Goal: Information Seeking & Learning: Learn about a topic

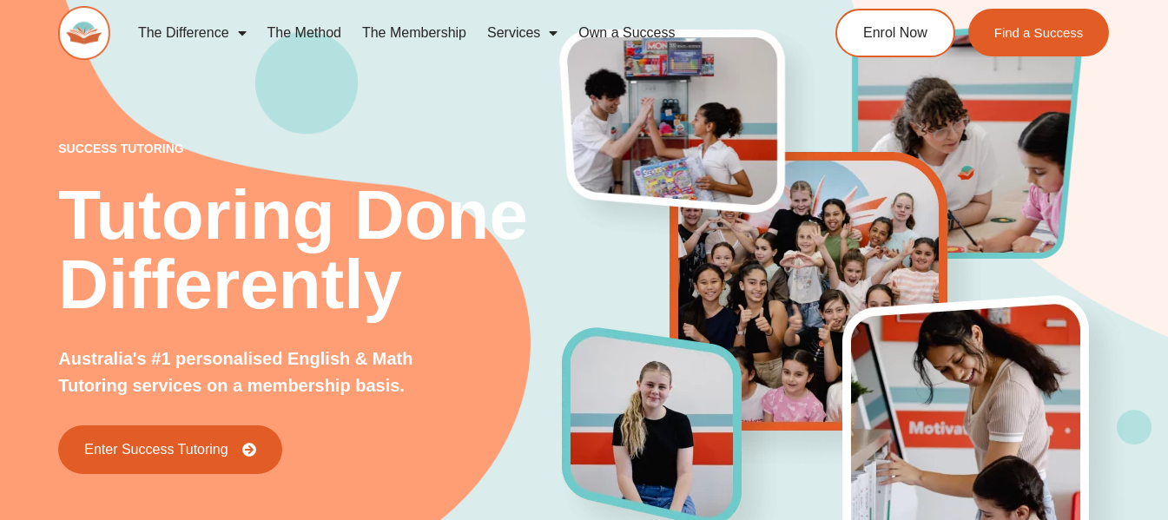
click at [437, 38] on link "The Membership" at bounding box center [414, 33] width 125 height 40
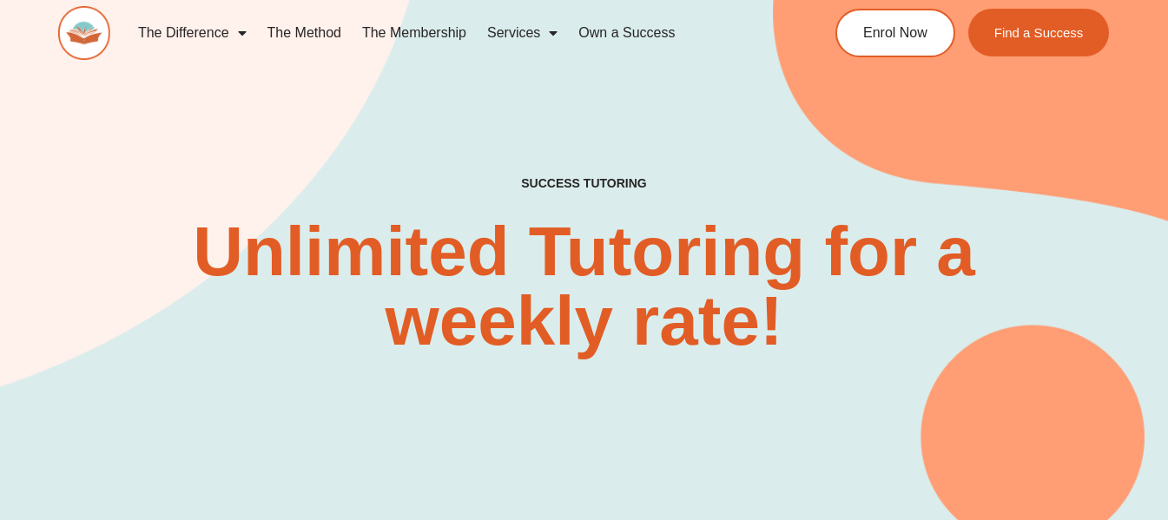
click at [239, 31] on span "Menu" at bounding box center [237, 32] width 17 height 31
click at [242, 32] on span "Menu" at bounding box center [237, 32] width 17 height 31
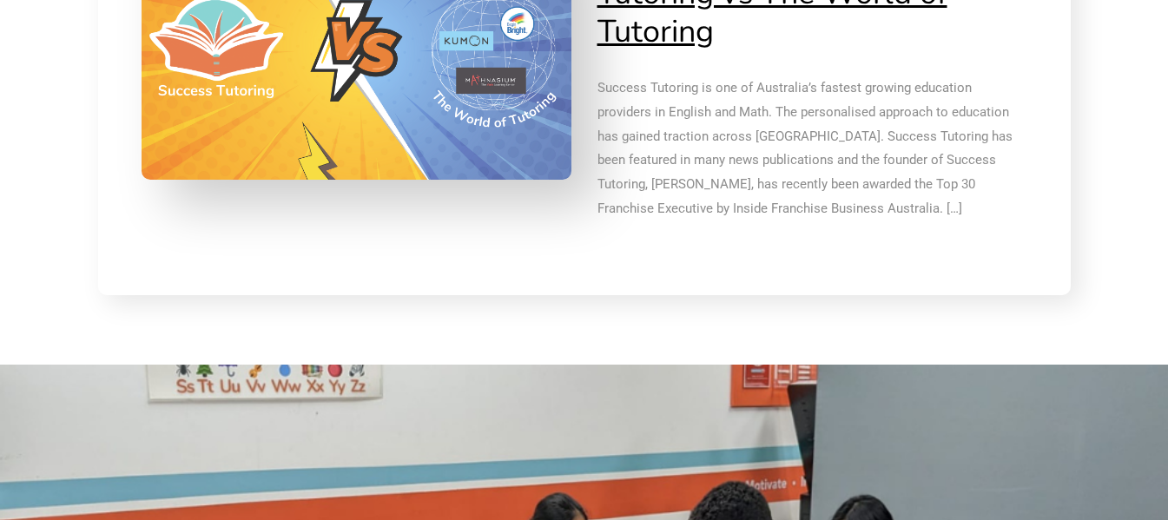
scroll to position [4082, 0]
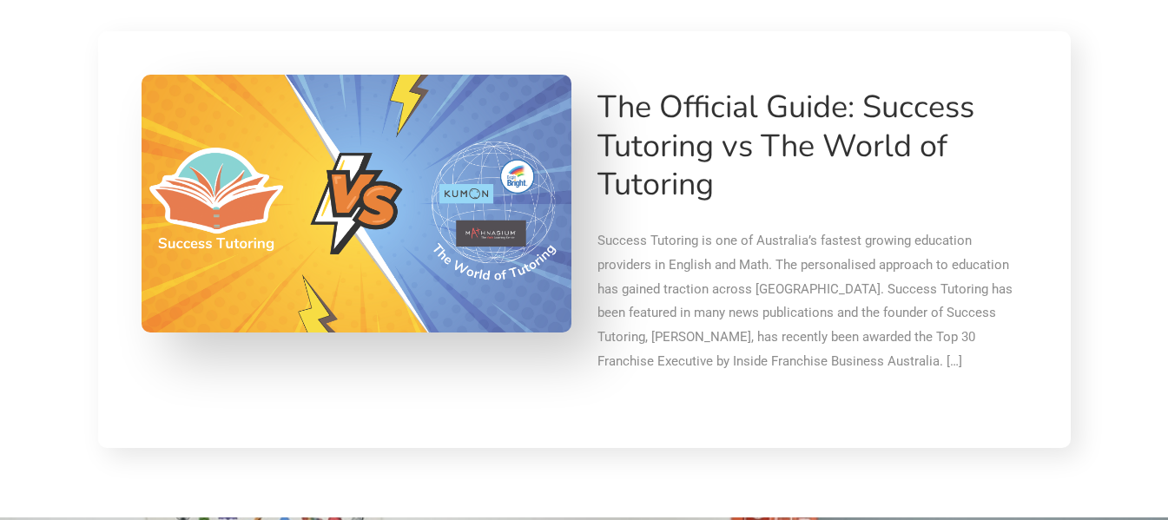
click at [804, 146] on link "The Official Guide: Success Tutoring vs The World of Tutoring" at bounding box center [785, 145] width 377 height 119
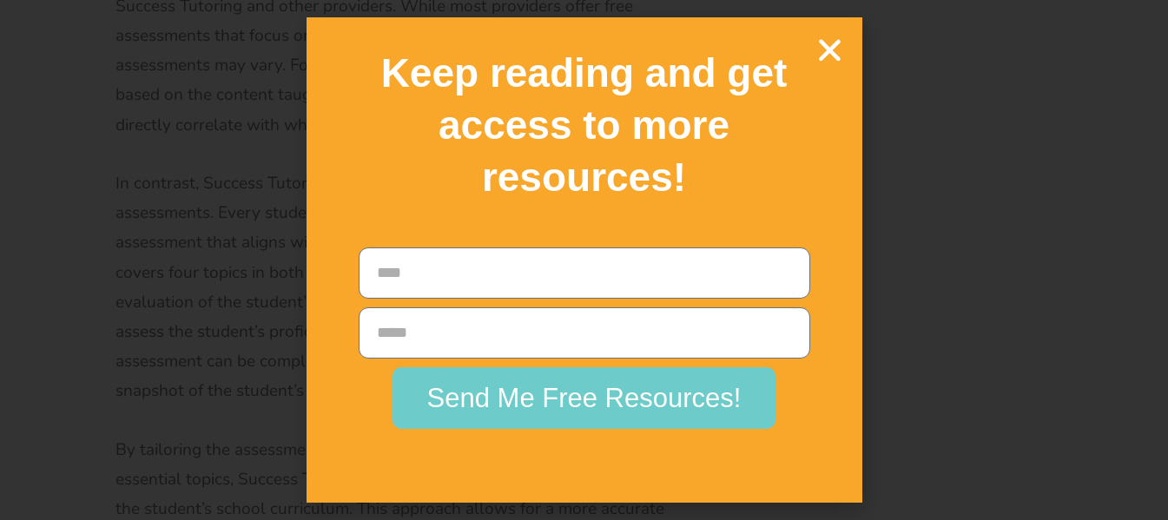
scroll to position [6513, 0]
click at [836, 46] on icon "Close" at bounding box center [830, 50] width 30 height 30
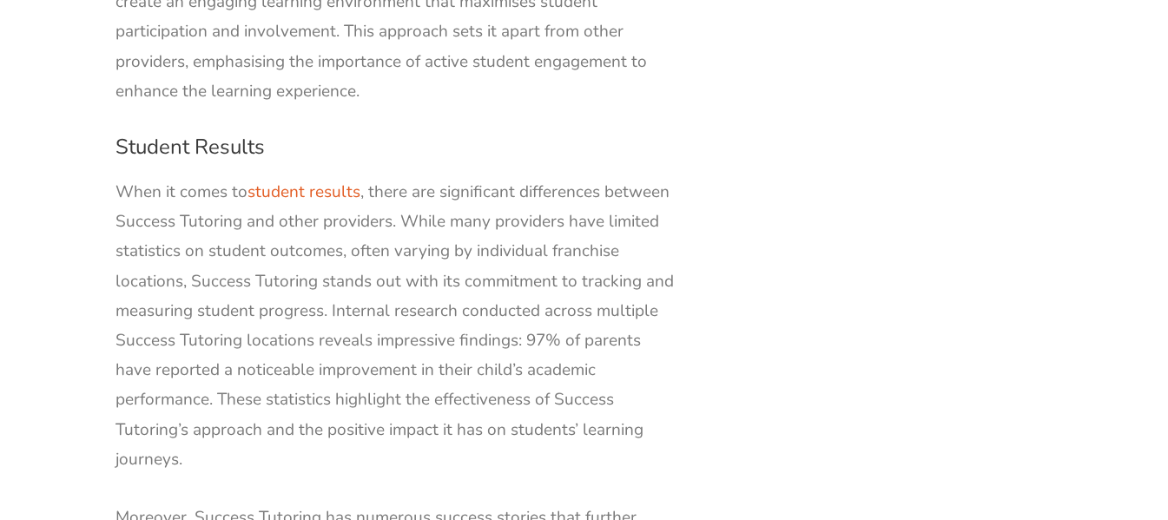
scroll to position [7728, 0]
